Goal: Task Accomplishment & Management: Manage account settings

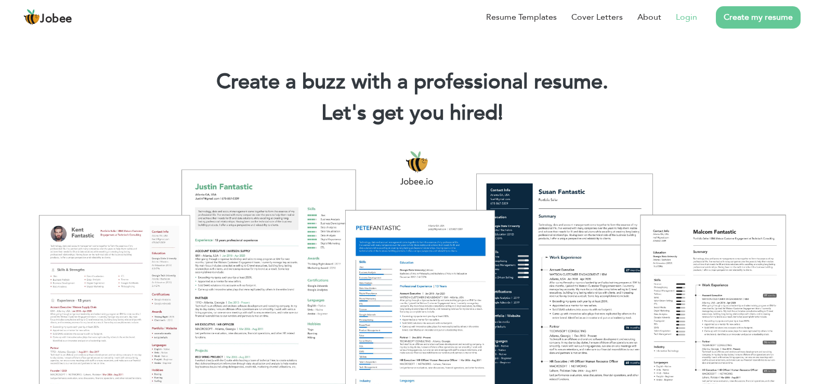
click at [685, 14] on link "Login" at bounding box center [686, 17] width 21 height 12
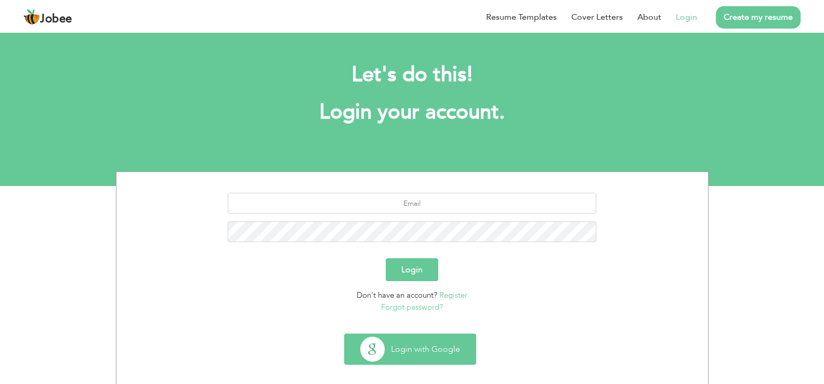
click at [378, 348] on button "Login with Google" at bounding box center [410, 349] width 131 height 30
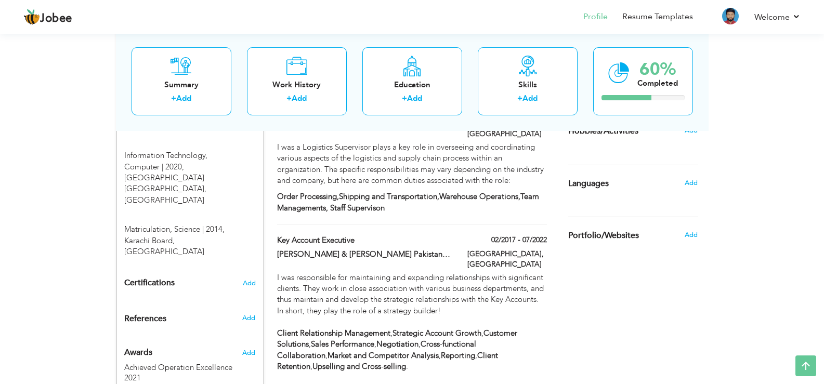
scroll to position [533, 0]
click at [523, 95] on link "Add" at bounding box center [530, 98] width 15 height 10
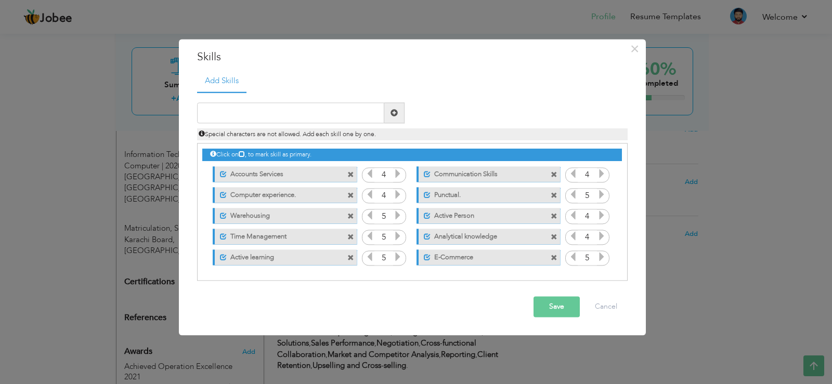
click at [311, 238] on label "Time Management" at bounding box center [279, 235] width 104 height 13
click at [225, 238] on label "Time Management" at bounding box center [277, 235] width 105 height 13
click at [351, 238] on span at bounding box center [350, 237] width 7 height 7
click at [251, 111] on input "text" at bounding box center [290, 113] width 187 height 21
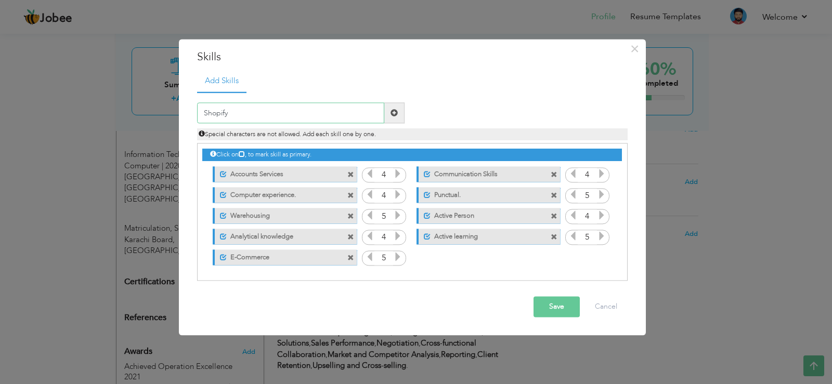
type input "Shopify"
click at [393, 111] on span at bounding box center [394, 112] width 7 height 7
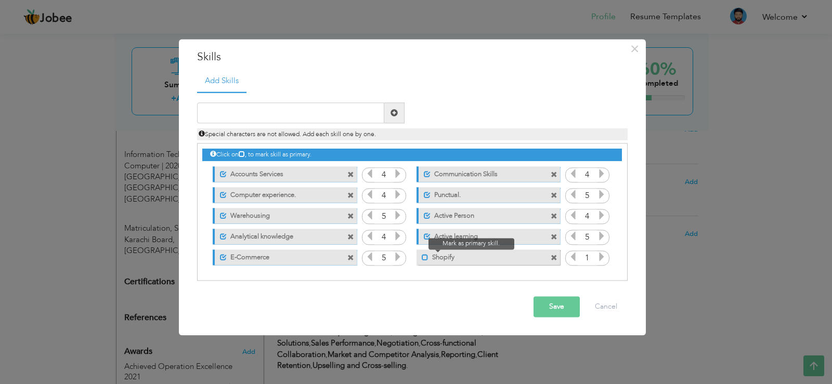
click at [425, 257] on span at bounding box center [425, 257] width 7 height 7
click at [599, 255] on icon at bounding box center [601, 257] width 9 height 9
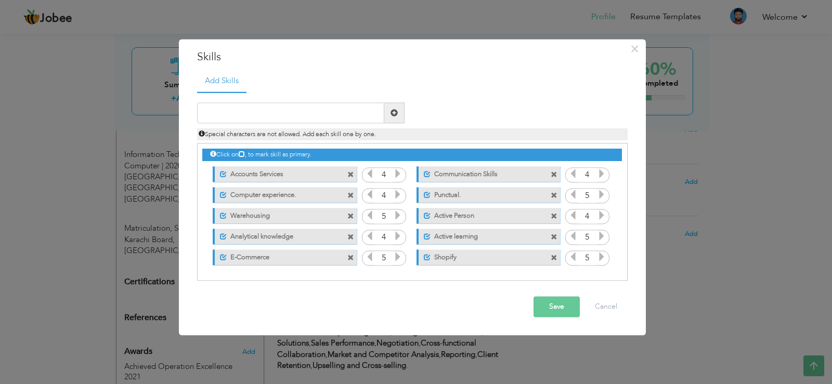
click at [573, 256] on icon at bounding box center [572, 257] width 9 height 9
click at [567, 305] on button "Save" at bounding box center [557, 307] width 46 height 21
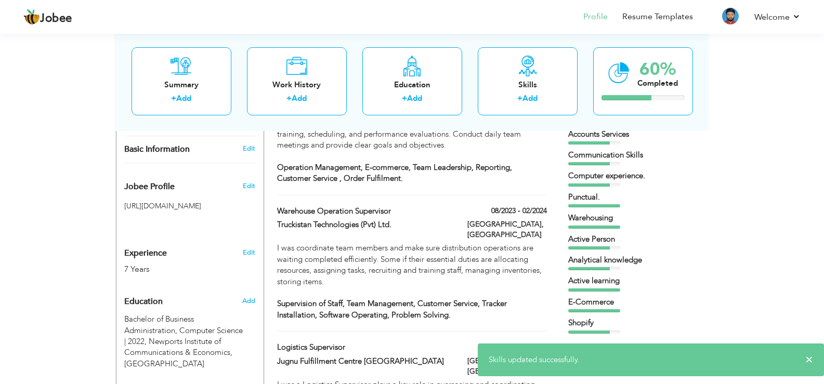
scroll to position [293, 0]
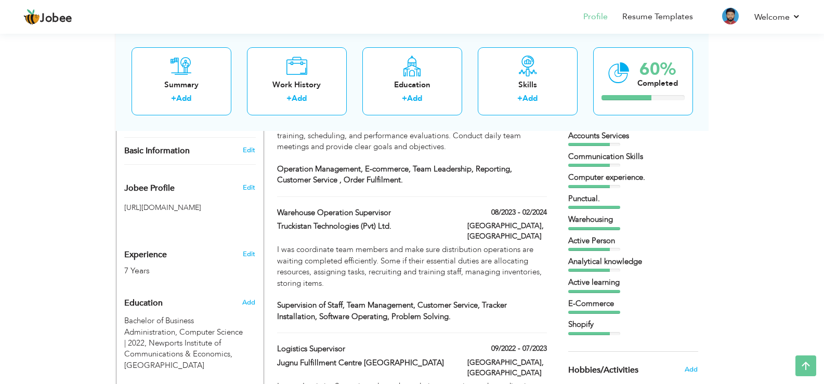
click at [598, 242] on div "Active Person" at bounding box center [633, 241] width 130 height 11
click at [670, 189] on div "Accounts Services Communication Skills Computer experience. Punctual." at bounding box center [633, 233] width 130 height 205
click at [634, 159] on div "Communication Skills" at bounding box center [633, 156] width 130 height 11
click at [511, 79] on div "Skills + Add" at bounding box center [528, 81] width 100 height 68
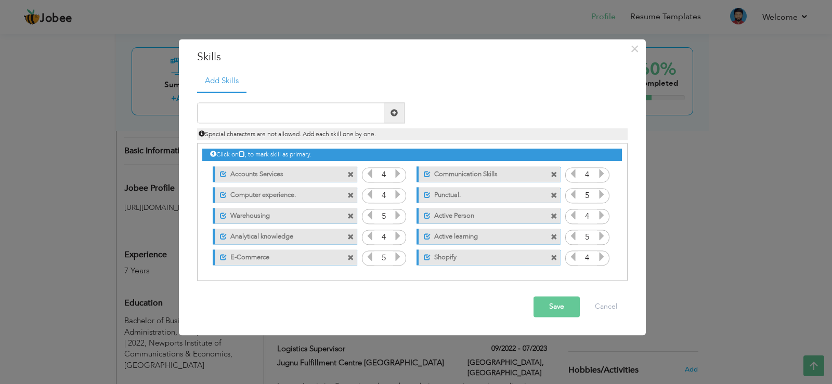
click at [555, 194] on span at bounding box center [554, 195] width 7 height 7
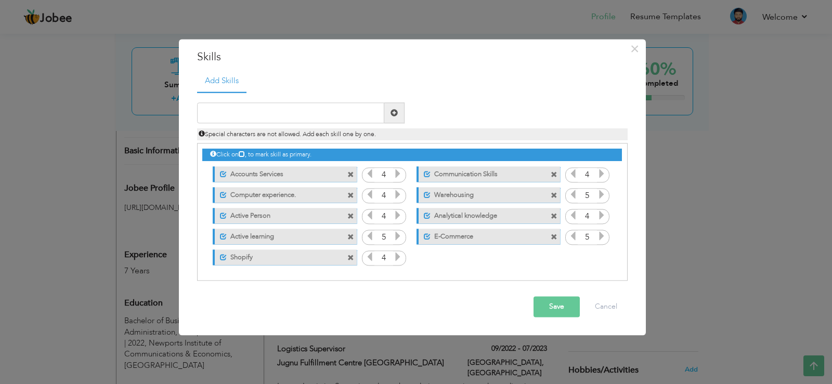
click at [350, 236] on span at bounding box center [350, 237] width 7 height 7
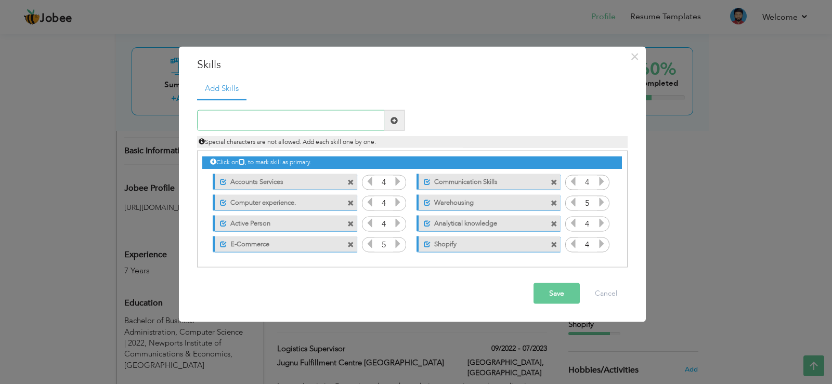
click at [281, 119] on input "text" at bounding box center [290, 120] width 187 height 21
paste input "online website generator"
type input "Online Website Generated"
click at [551, 292] on button "Save" at bounding box center [557, 293] width 46 height 21
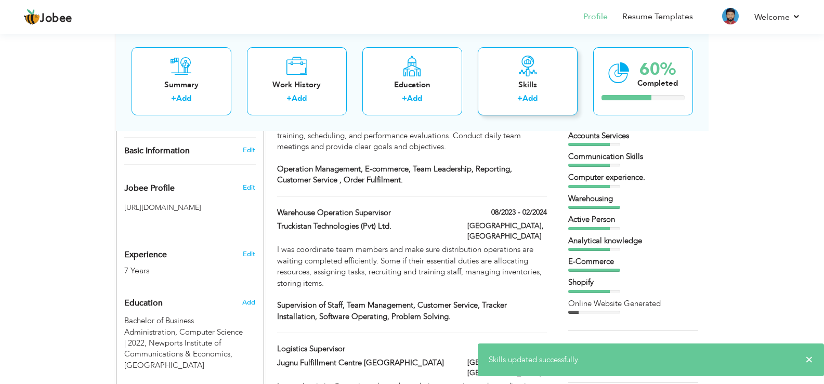
click at [506, 64] on div "Skills + Add" at bounding box center [528, 81] width 100 height 68
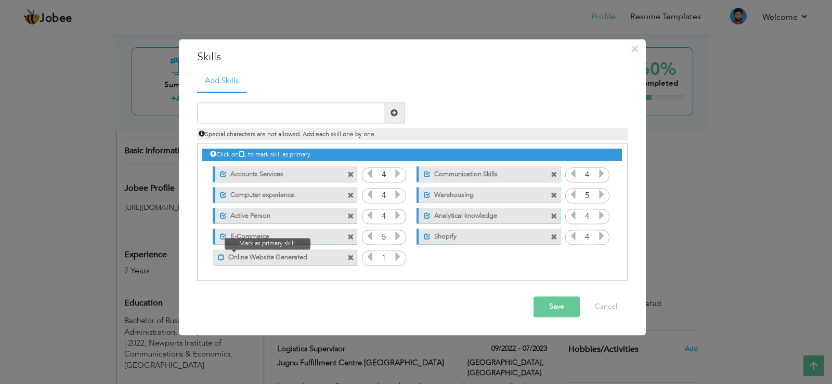
click at [221, 258] on span at bounding box center [221, 257] width 7 height 7
click at [394, 255] on icon at bounding box center [397, 257] width 9 height 9
click at [568, 309] on button "Save" at bounding box center [557, 307] width 46 height 21
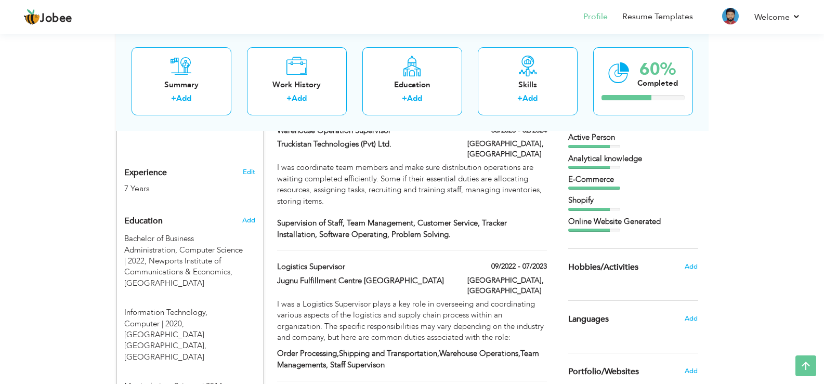
scroll to position [472, 0]
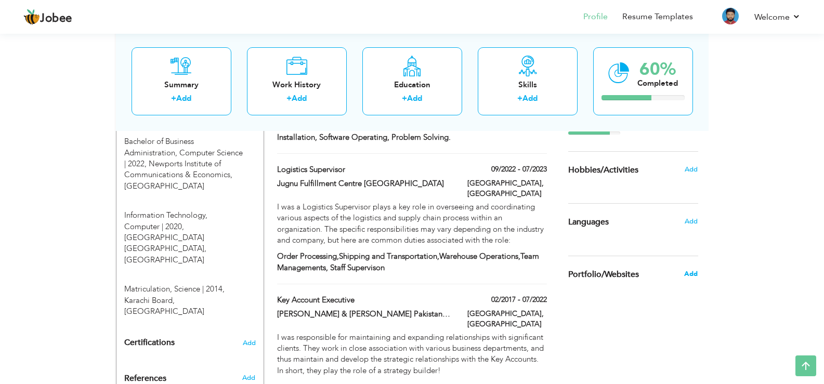
click at [689, 275] on span "Add" at bounding box center [691, 273] width 14 height 9
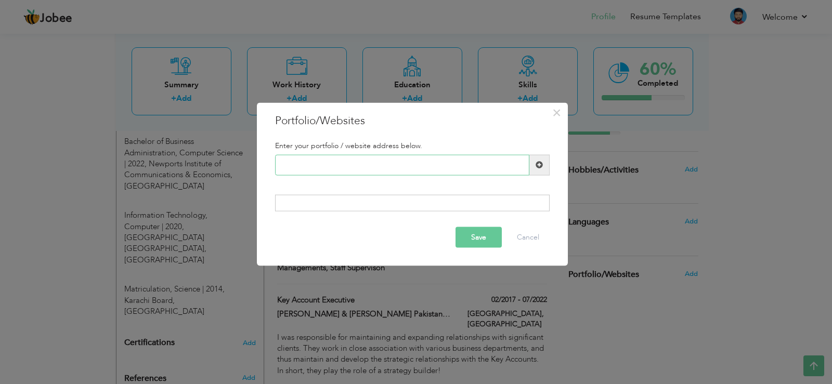
click at [324, 160] on input "text" at bounding box center [402, 164] width 254 height 21
click at [302, 210] on div at bounding box center [412, 203] width 275 height 17
click at [295, 202] on div at bounding box center [412, 203] width 275 height 17
click at [545, 169] on span at bounding box center [539, 164] width 20 height 21
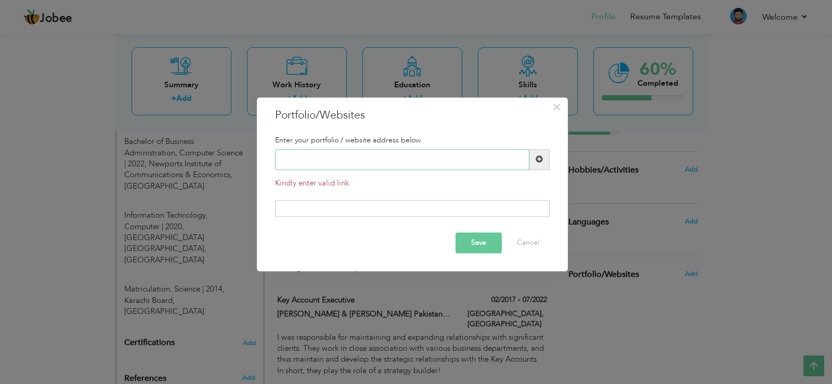
click at [316, 164] on input "text" at bounding box center [402, 159] width 254 height 21
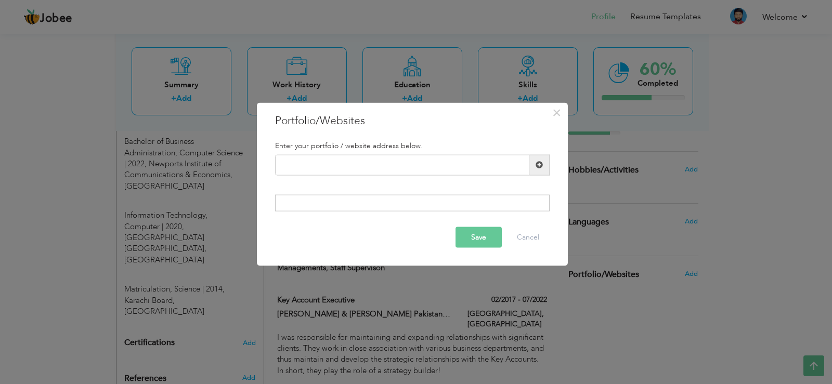
click at [434, 68] on div "× Portfolio/Websites Enter your portfolio / website address below." at bounding box center [416, 192] width 832 height 384
